Goal: Navigation & Orientation: Find specific page/section

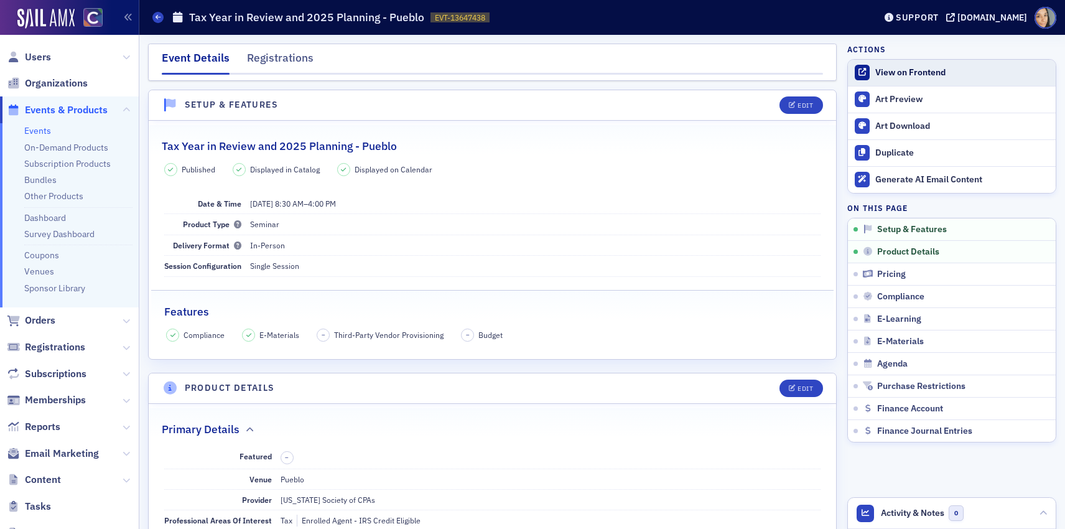
click at [878, 62] on link "View on Frontend" at bounding box center [952, 73] width 208 height 26
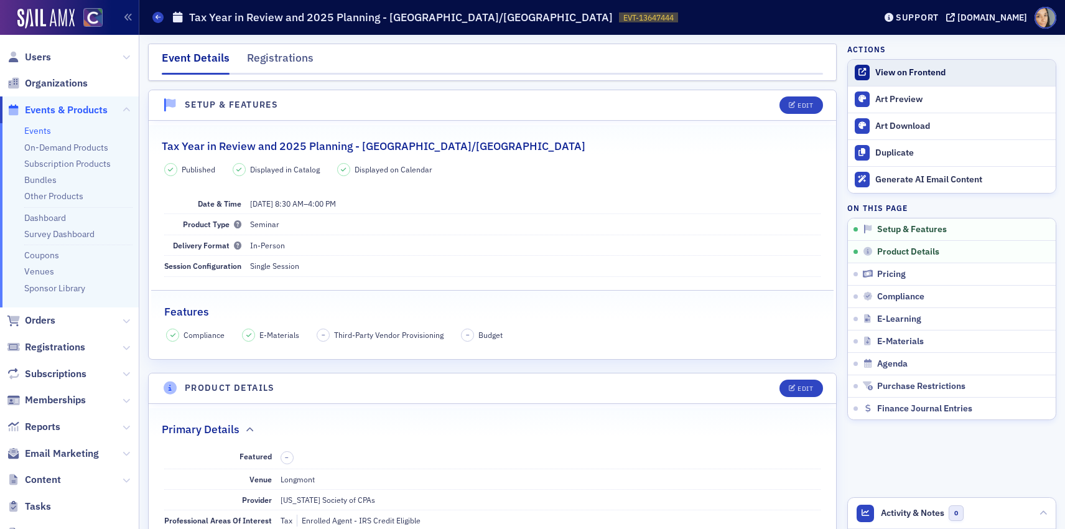
click at [927, 77] on div "View on Frontend" at bounding box center [962, 72] width 174 height 11
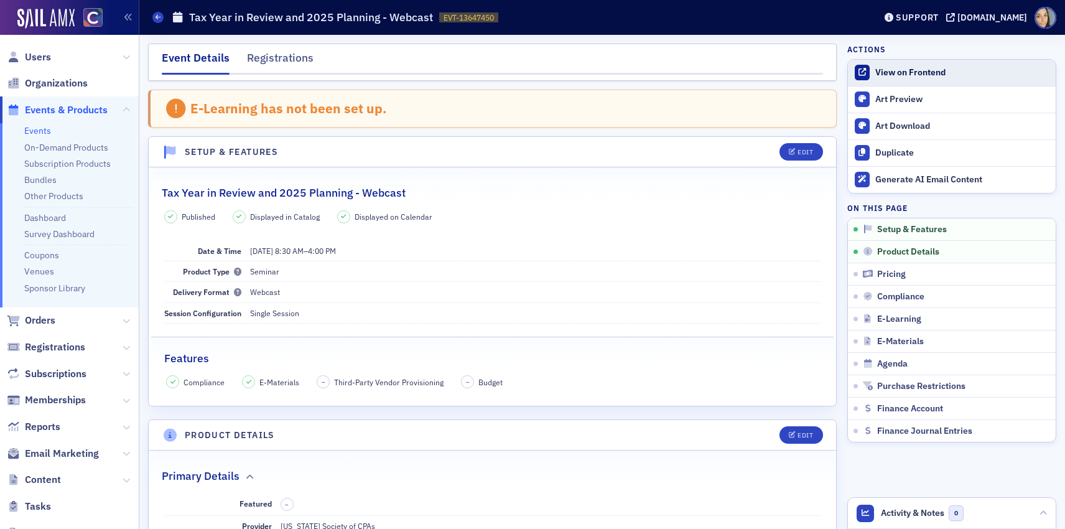
click at [921, 66] on link "View on Frontend" at bounding box center [952, 73] width 208 height 26
